Goal: Task Accomplishment & Management: Manage account settings

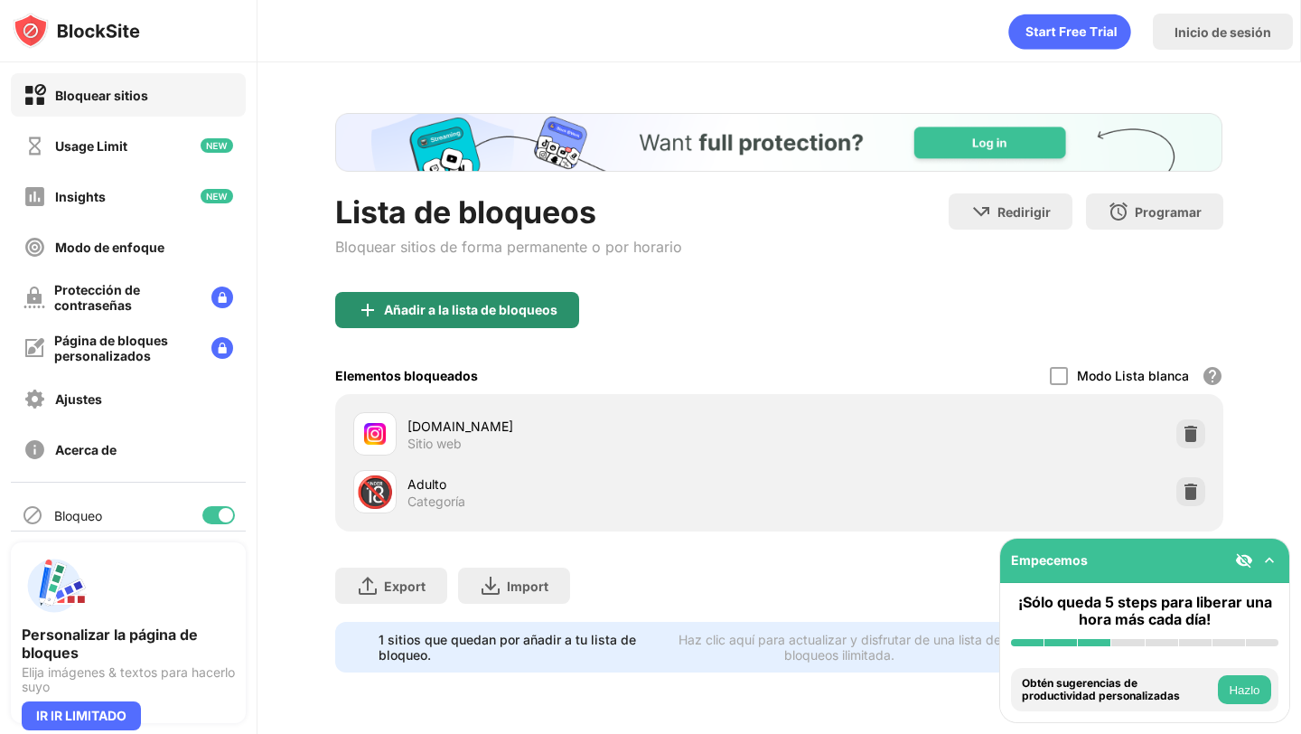
click at [493, 298] on div "Añadir a la lista de bloqueos" at bounding box center [457, 310] width 244 height 36
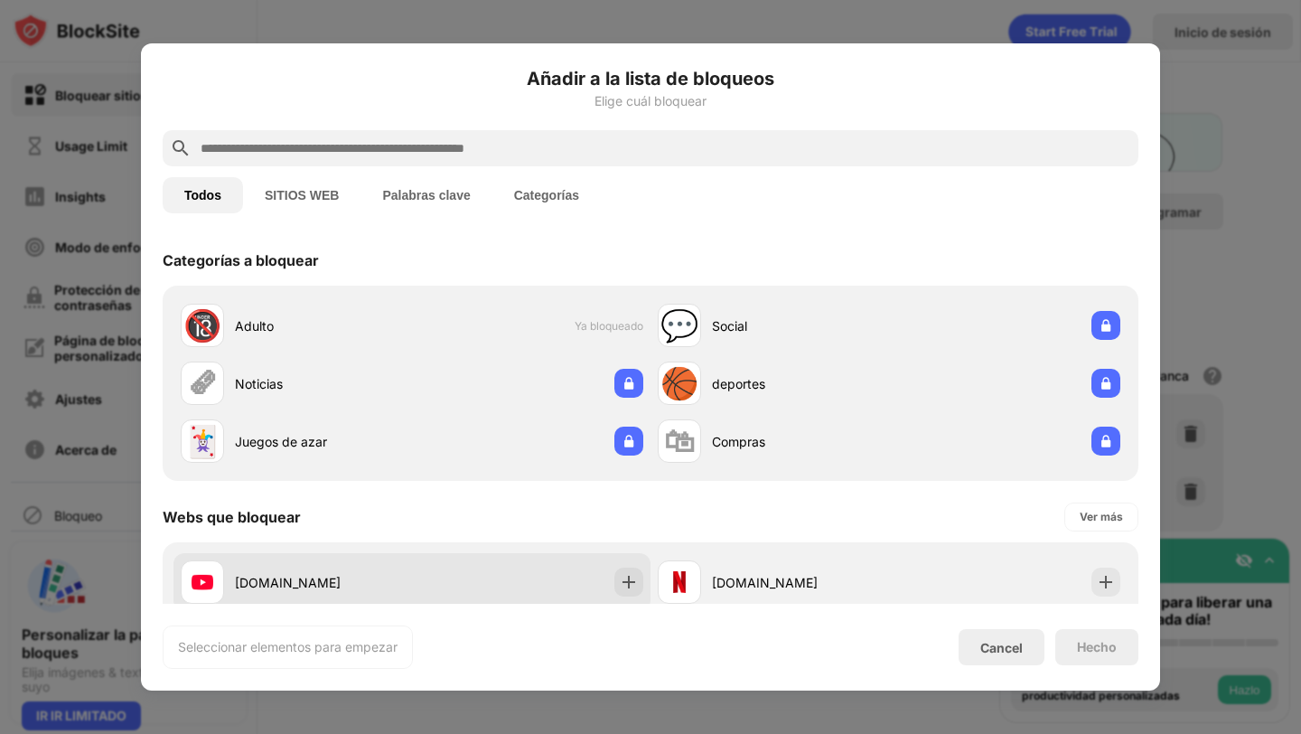
click at [621, 578] on img at bounding box center [629, 582] width 18 height 18
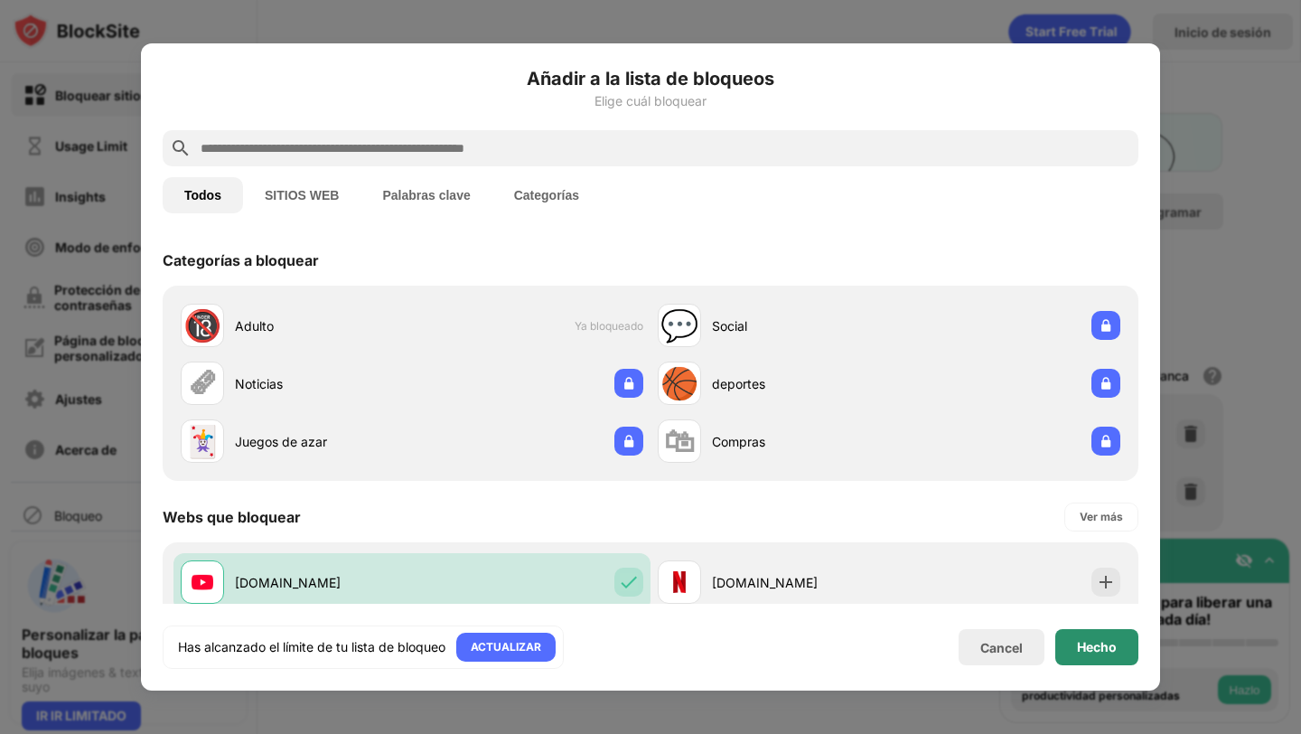
click at [1087, 661] on div "Hecho" at bounding box center [1097, 647] width 83 height 36
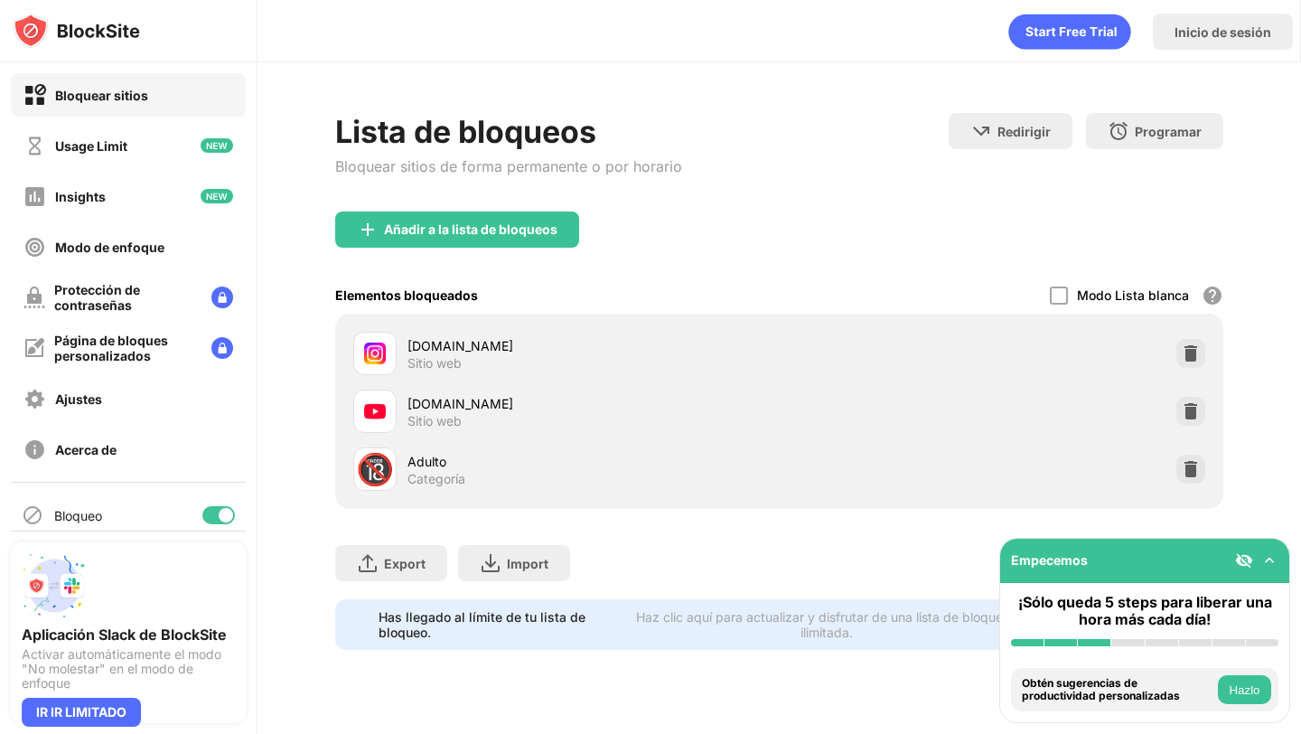
click at [491, 150] on div "Lista de bloqueos" at bounding box center [508, 131] width 347 height 37
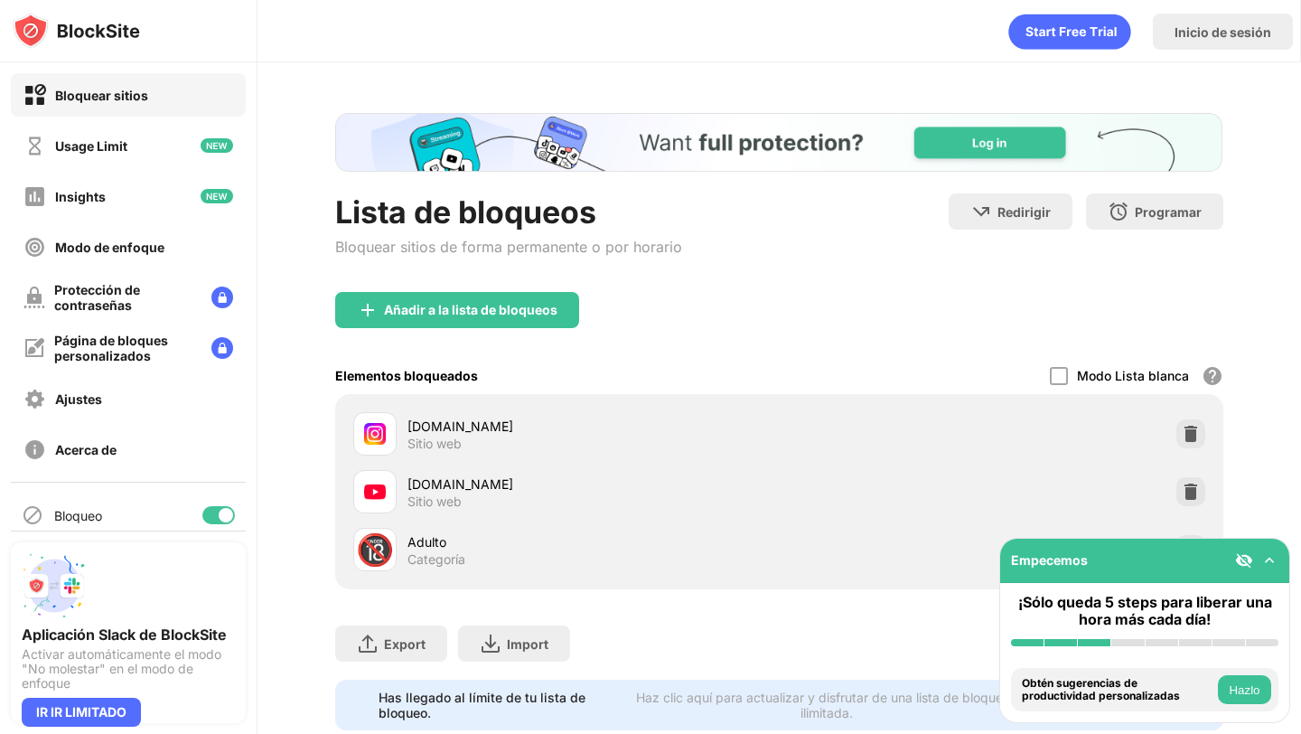
drag, startPoint x: 522, startPoint y: 365, endPoint x: 522, endPoint y: 347, distance: 18.1
click at [522, 365] on div "Elementos bloqueados Modo Lista blanca Bloquea todos los sitios web excepto los…" at bounding box center [779, 375] width 888 height 37
click at [522, 317] on div "Añadir a la lista de bloqueos" at bounding box center [457, 310] width 244 height 36
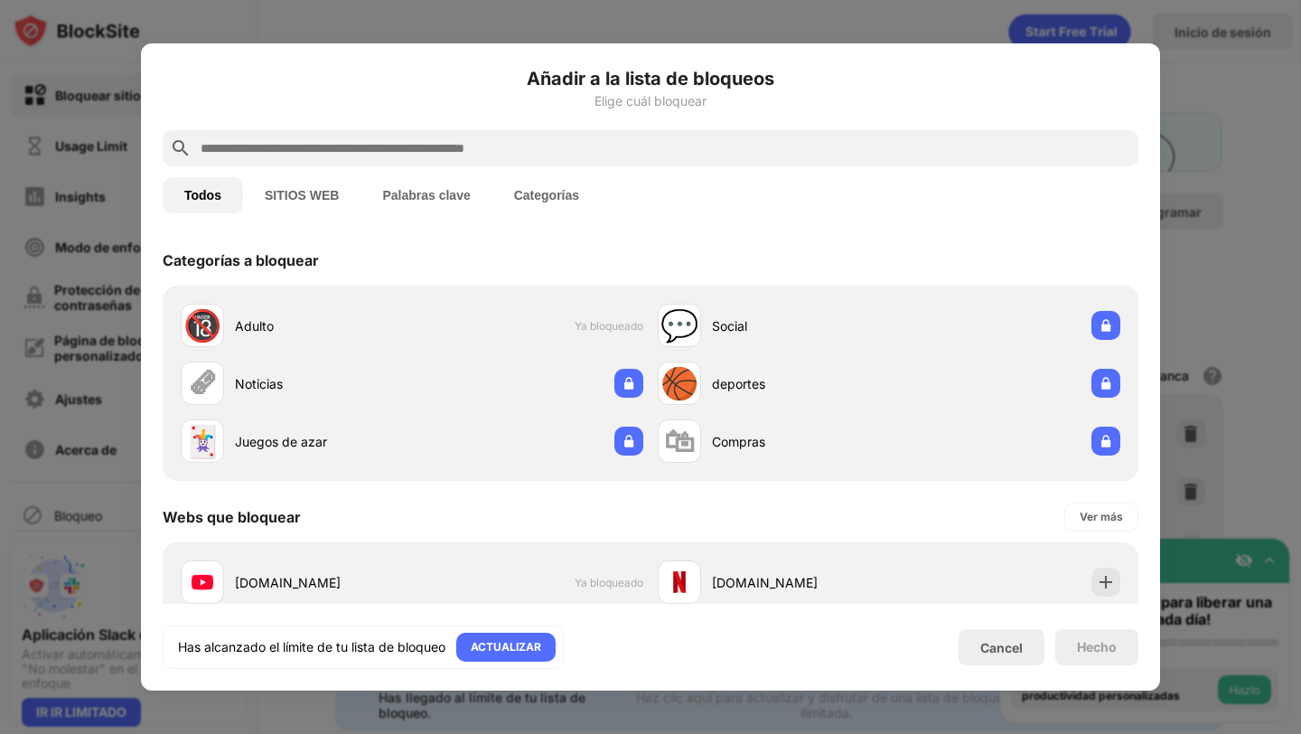
click at [420, 144] on input "text" at bounding box center [665, 148] width 933 height 22
paste input "**********"
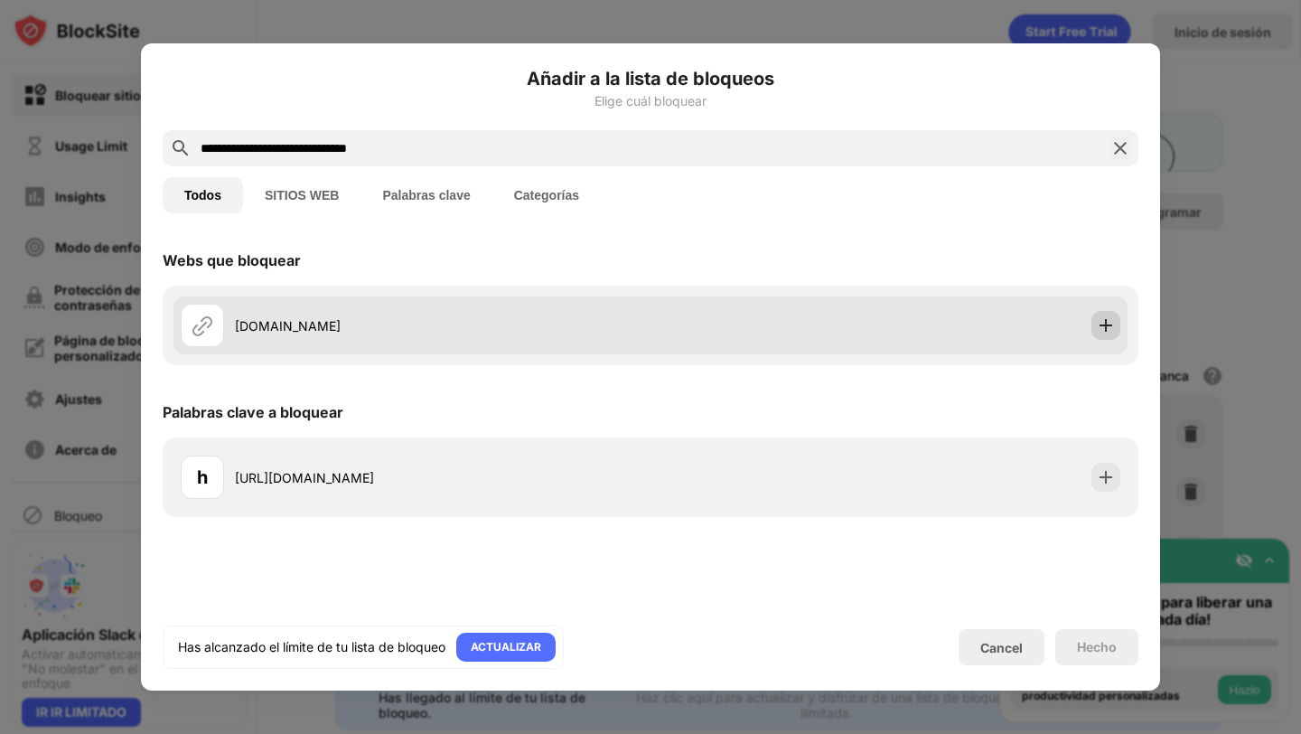
type input "**********"
click at [1108, 331] on img at bounding box center [1106, 325] width 18 height 18
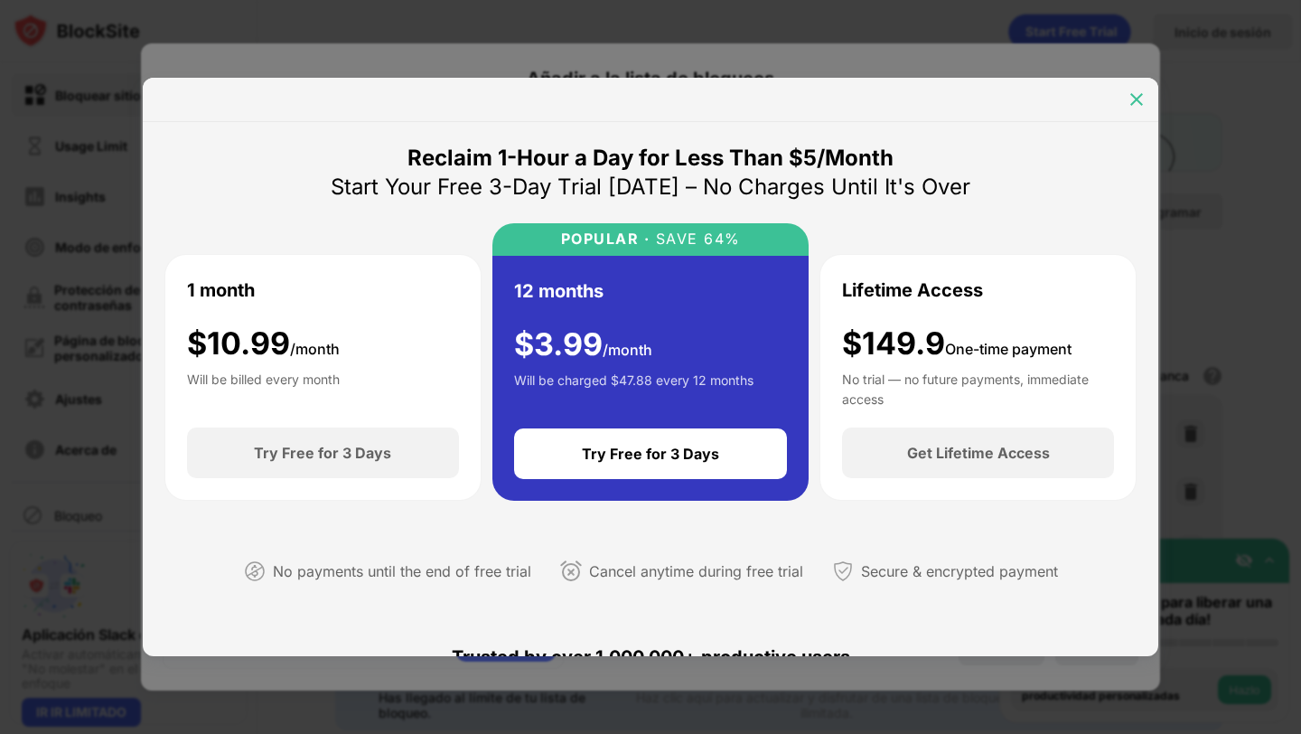
click at [1132, 88] on div at bounding box center [1137, 99] width 29 height 29
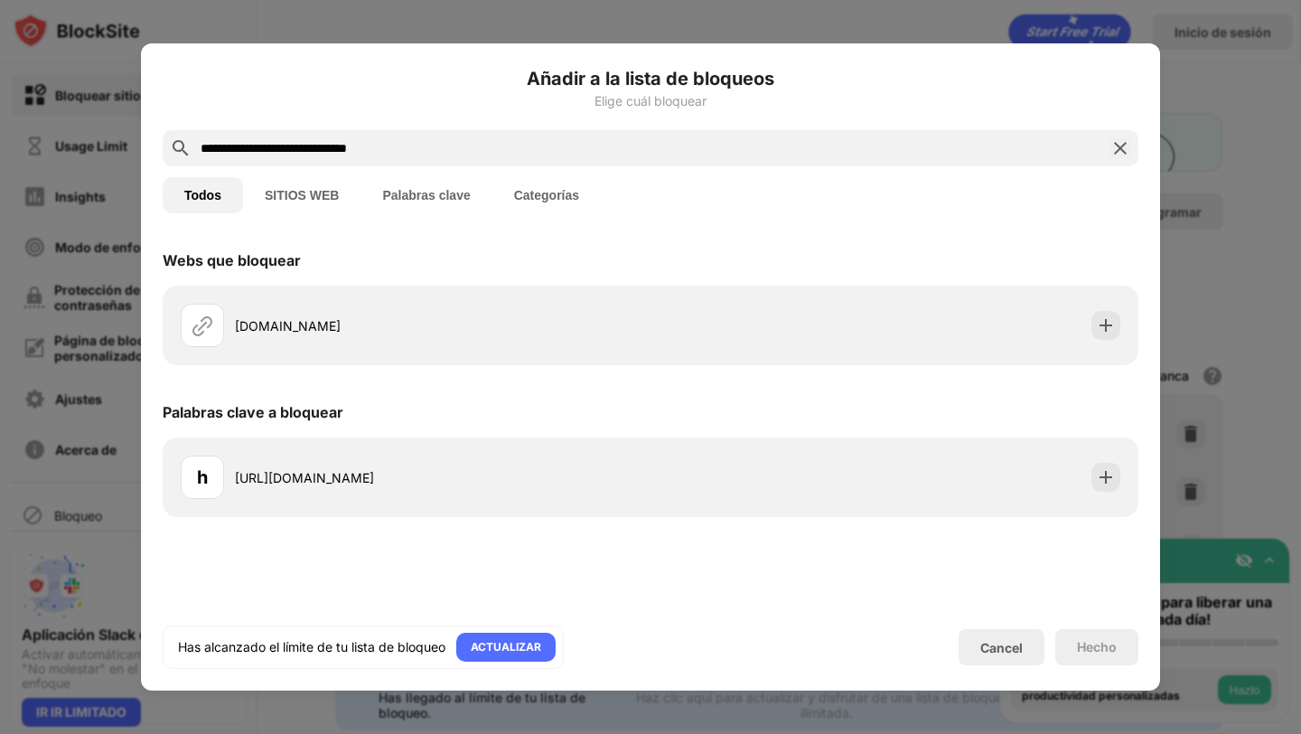
click at [342, 200] on button "SITIOS WEB" at bounding box center [301, 195] width 117 height 36
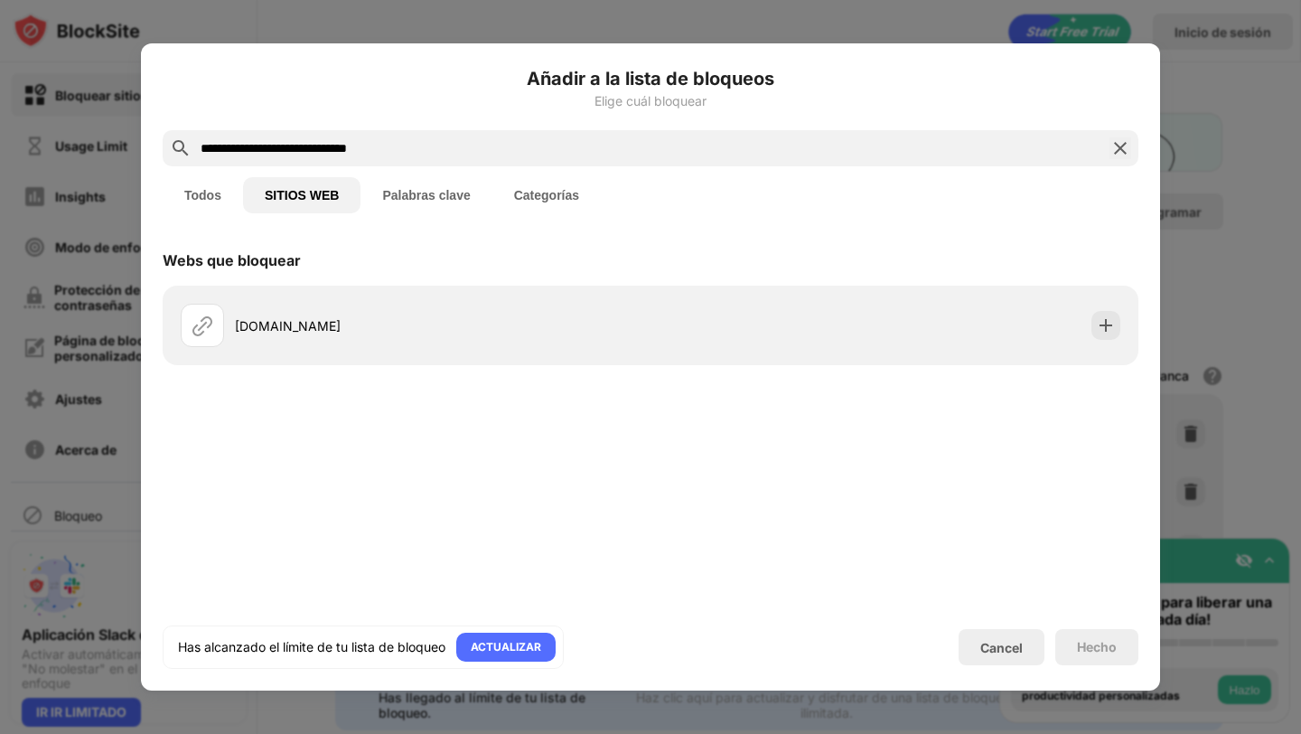
click at [195, 177] on button "Todos" at bounding box center [203, 195] width 80 height 36
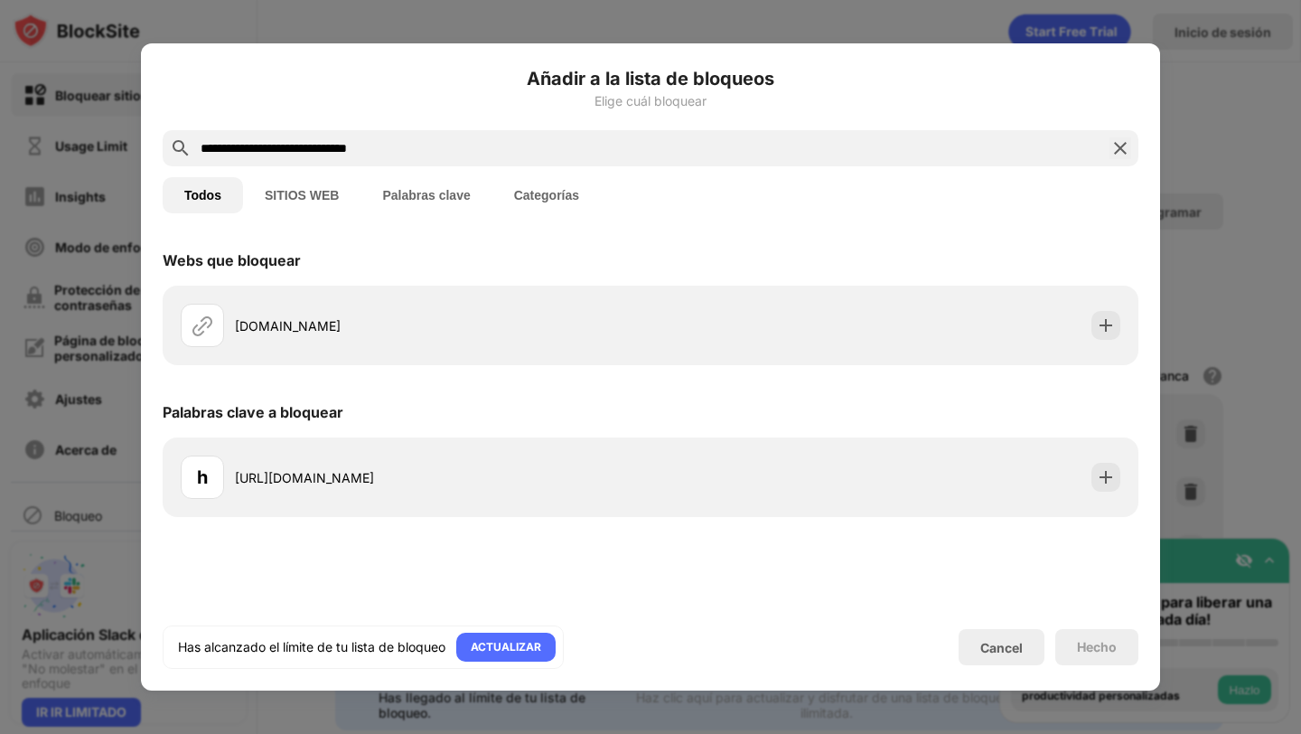
click at [1115, 143] on img at bounding box center [1121, 148] width 22 height 22
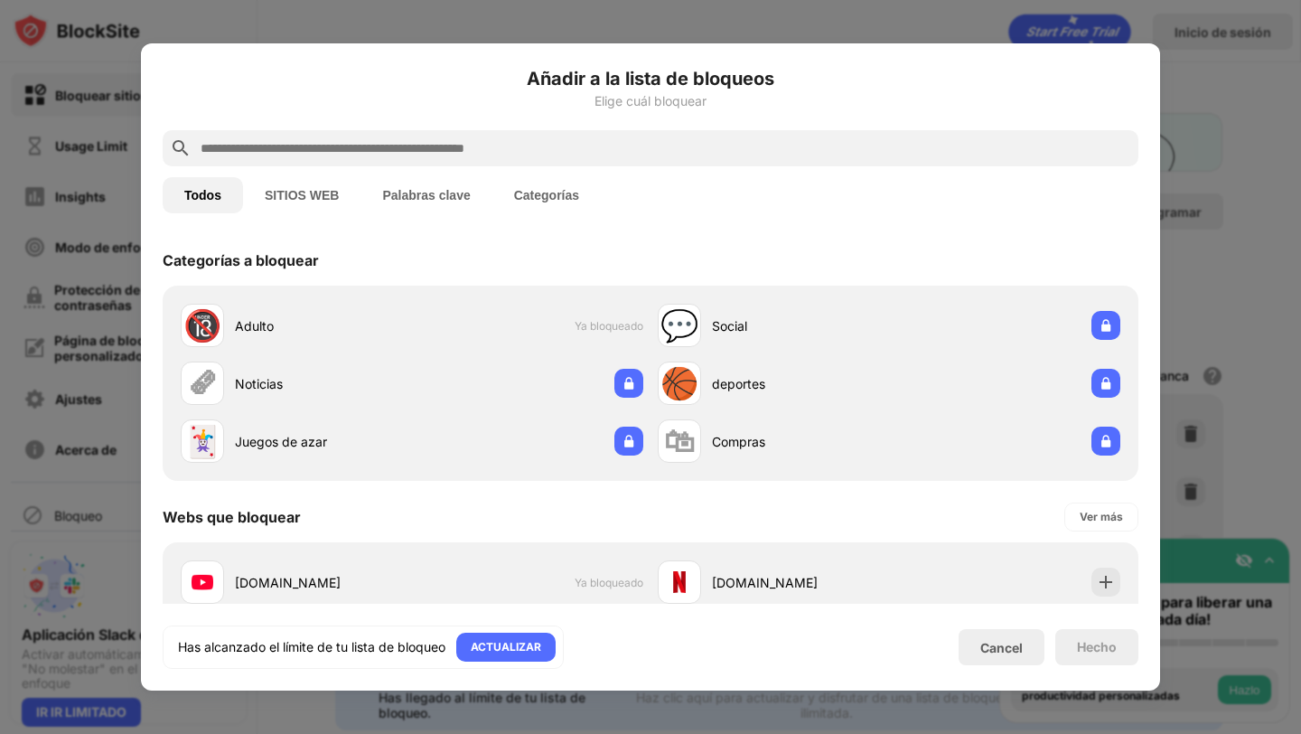
click at [1255, 152] on div at bounding box center [650, 367] width 1301 height 734
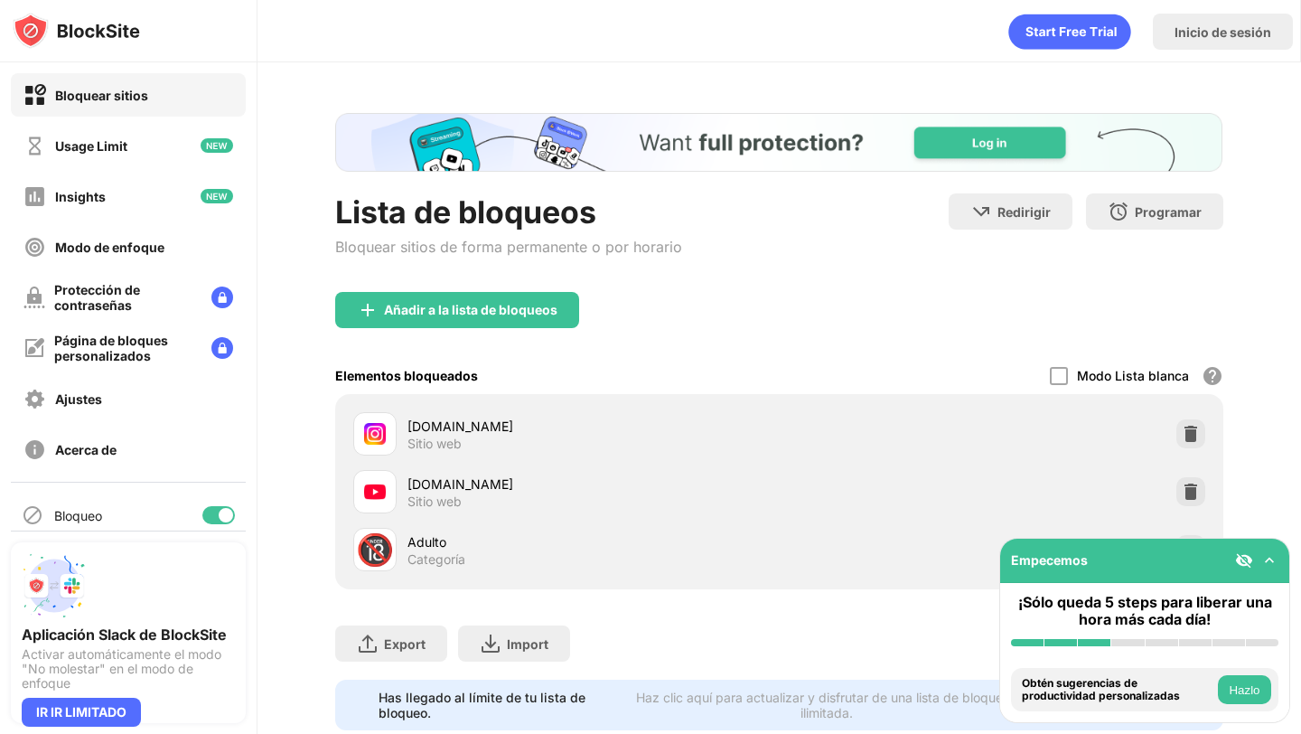
scroll to position [46, 0]
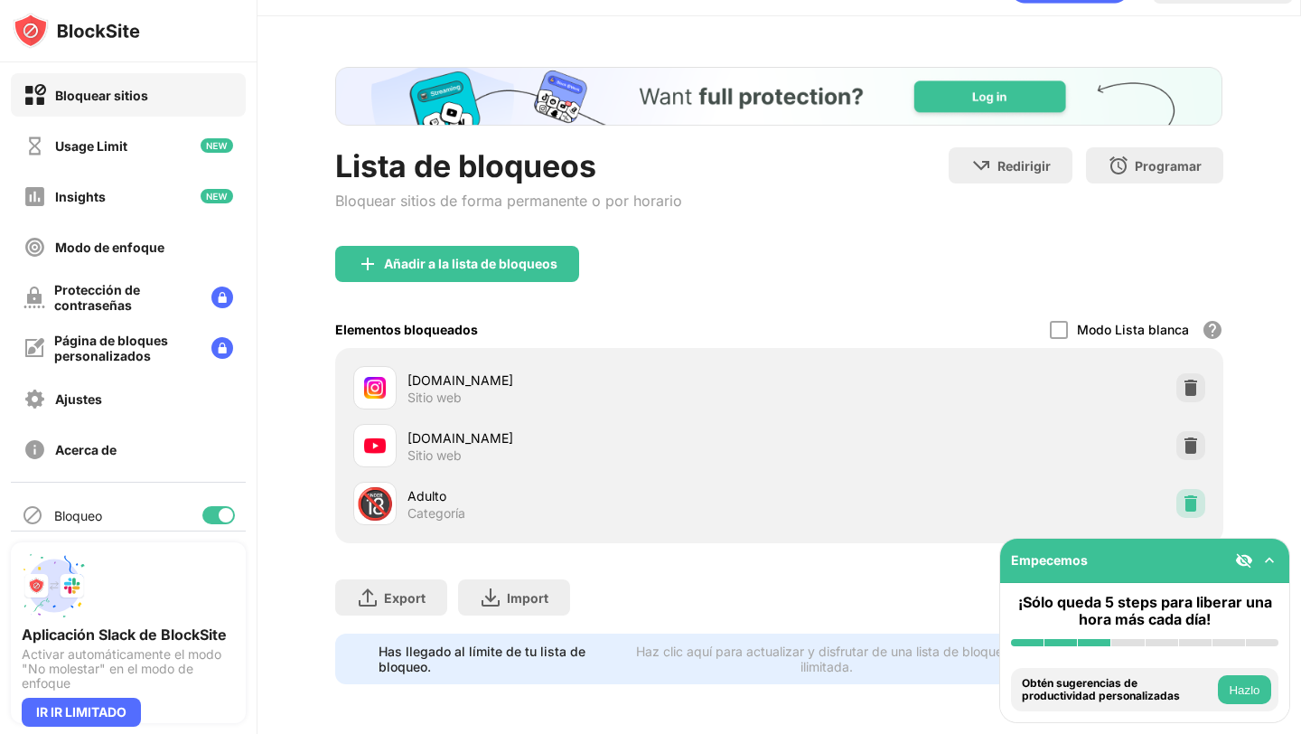
click at [1192, 502] on img at bounding box center [1191, 503] width 18 height 18
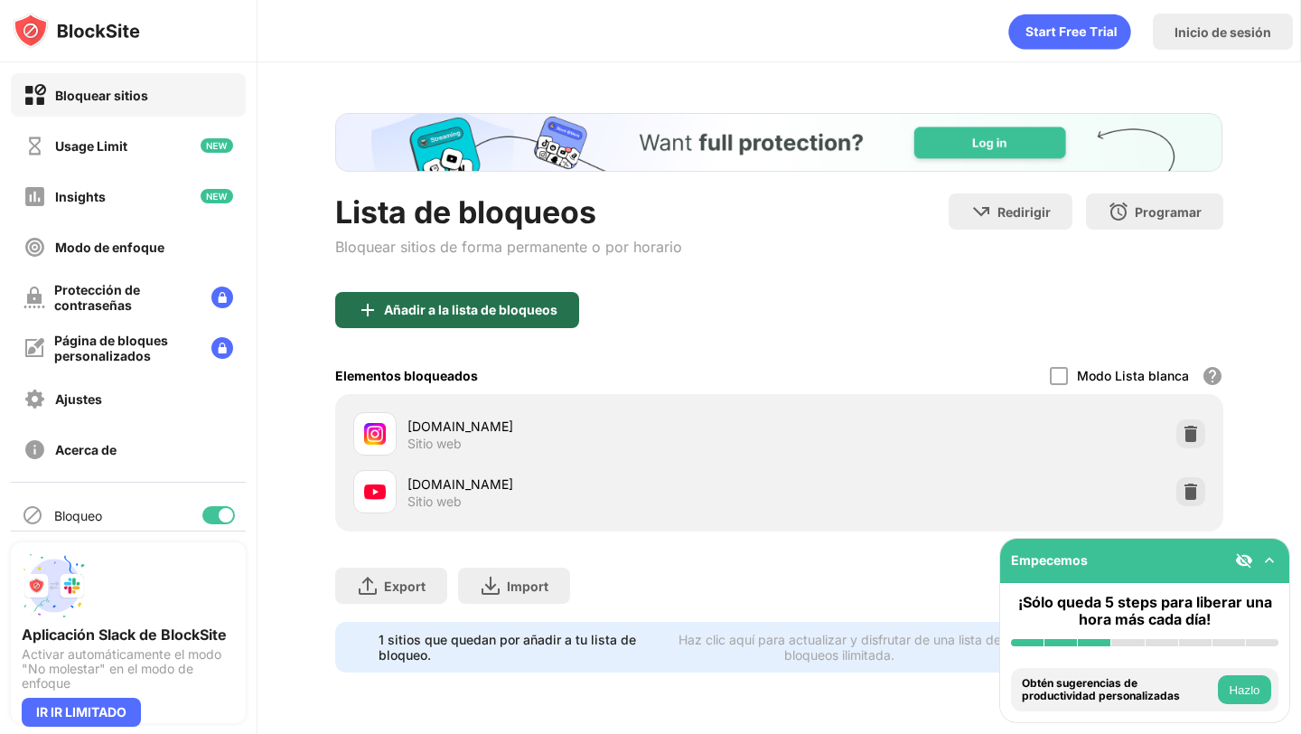
click at [475, 322] on div "Añadir a la lista de bloqueos" at bounding box center [457, 310] width 244 height 36
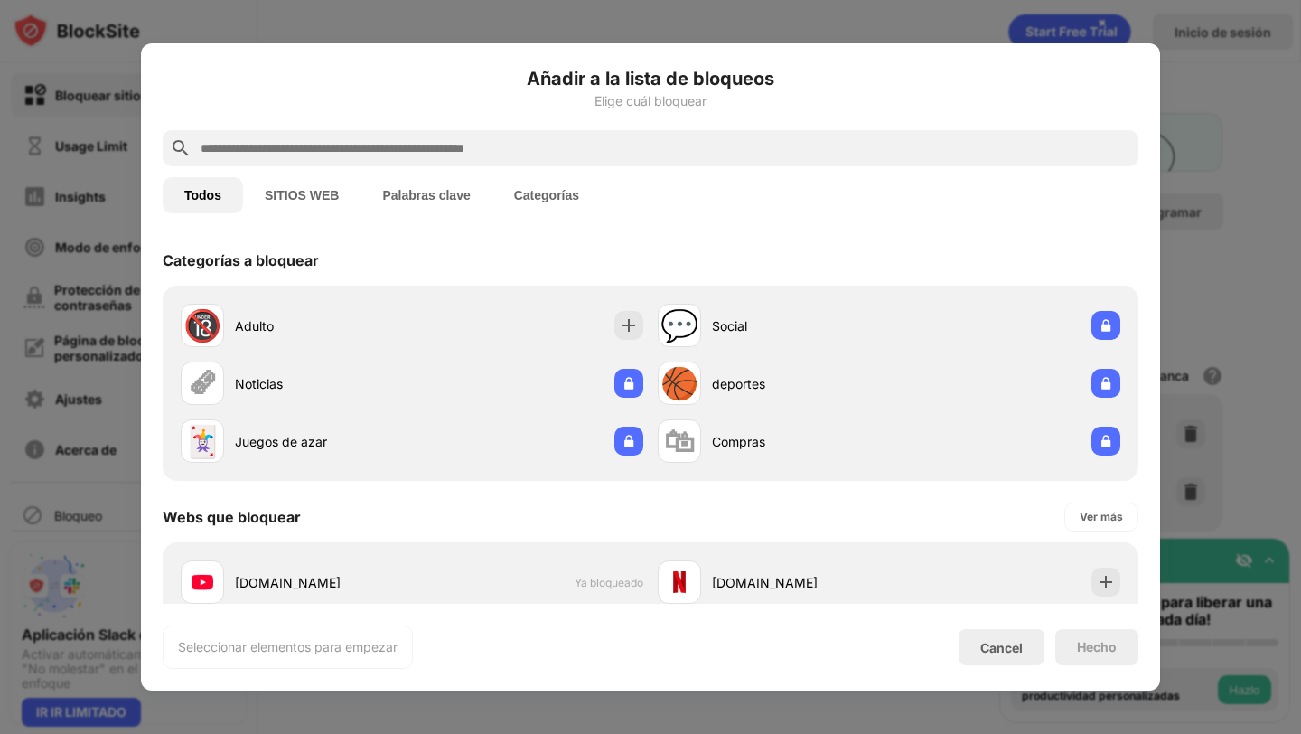
click at [412, 139] on input "text" at bounding box center [665, 148] width 933 height 22
paste input "**********"
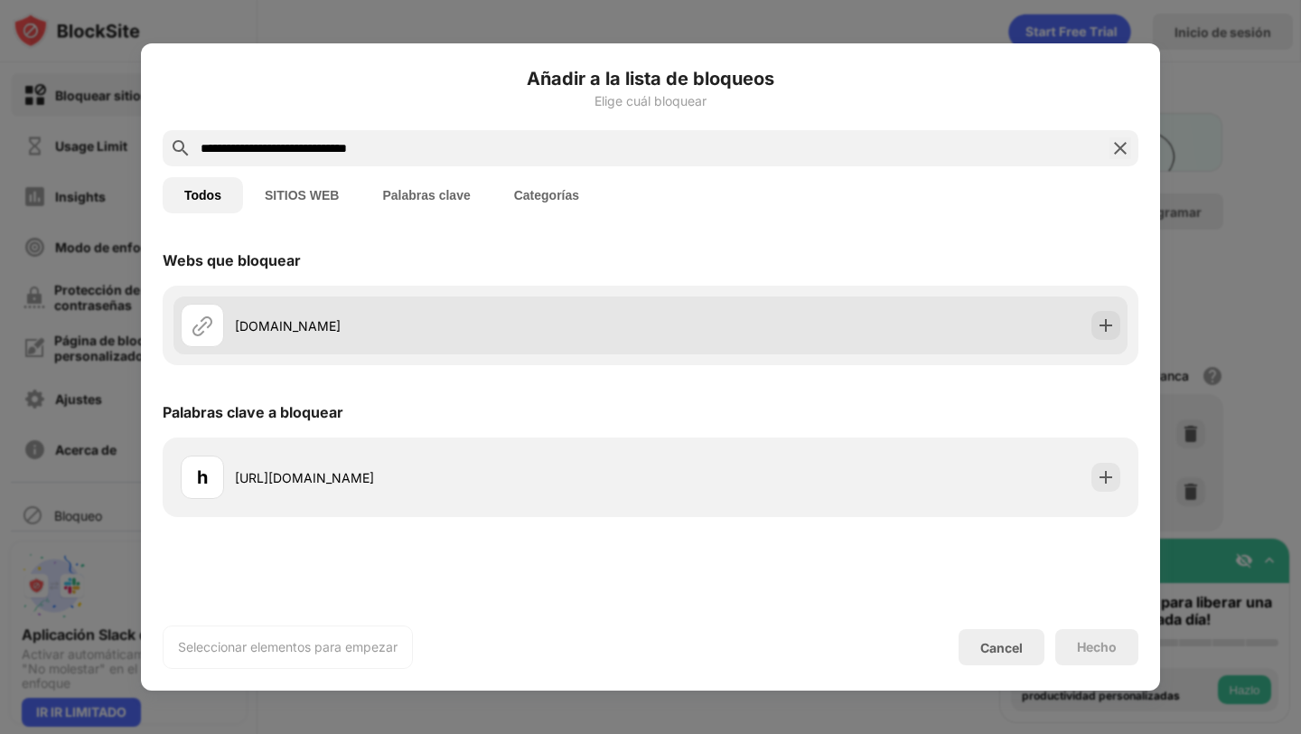
type input "**********"
click at [1108, 315] on div at bounding box center [1106, 325] width 29 height 29
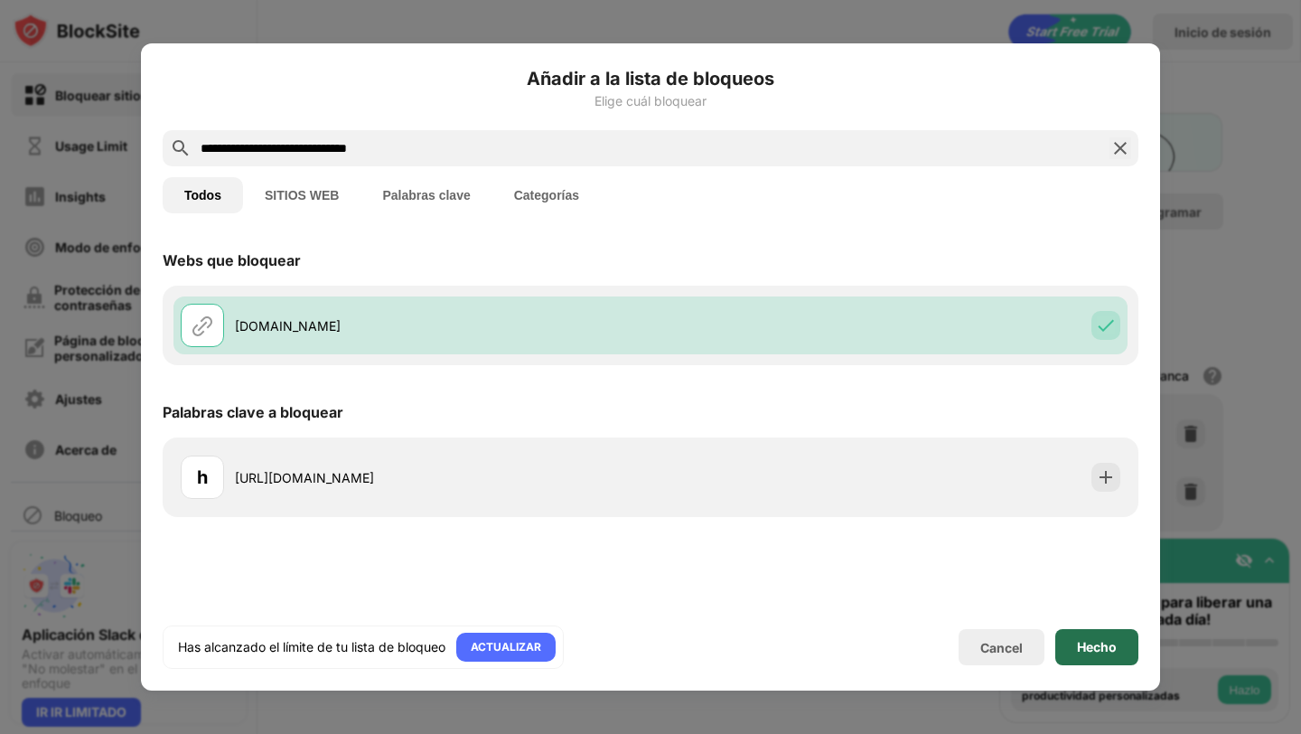
click at [1085, 638] on div "Hecho" at bounding box center [1097, 647] width 83 height 36
